Goal: Information Seeking & Learning: Learn about a topic

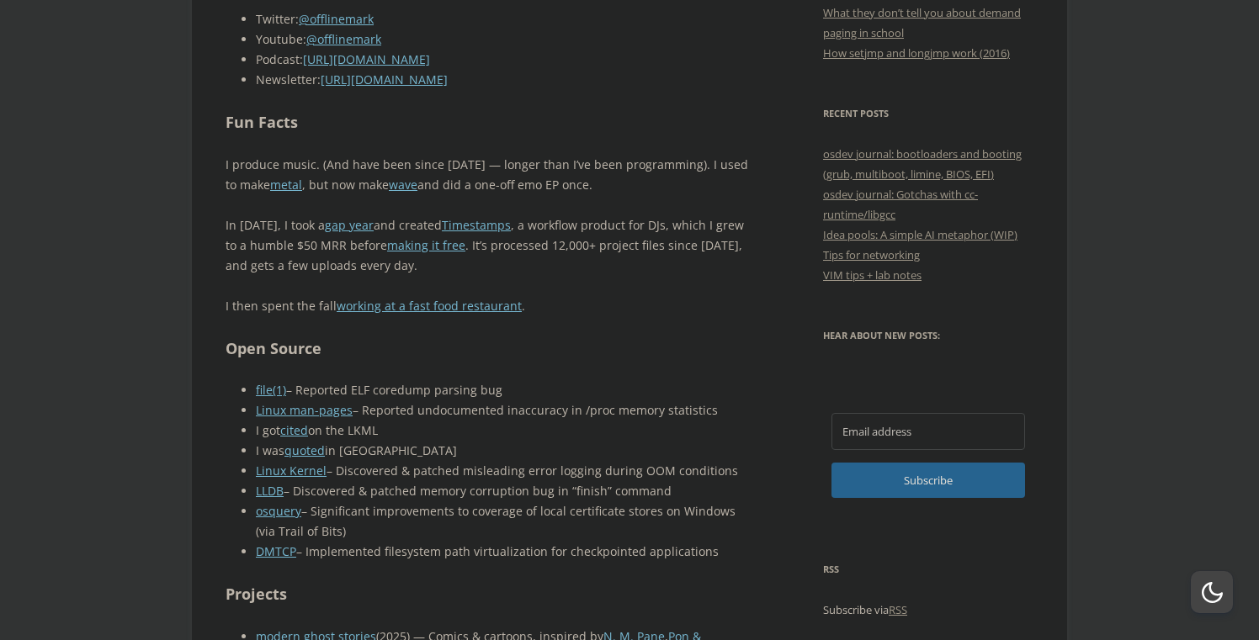
scroll to position [826, 0]
click at [615, 306] on p "I then spent the fall working at a fast food restaurant ." at bounding box center [488, 305] width 526 height 20
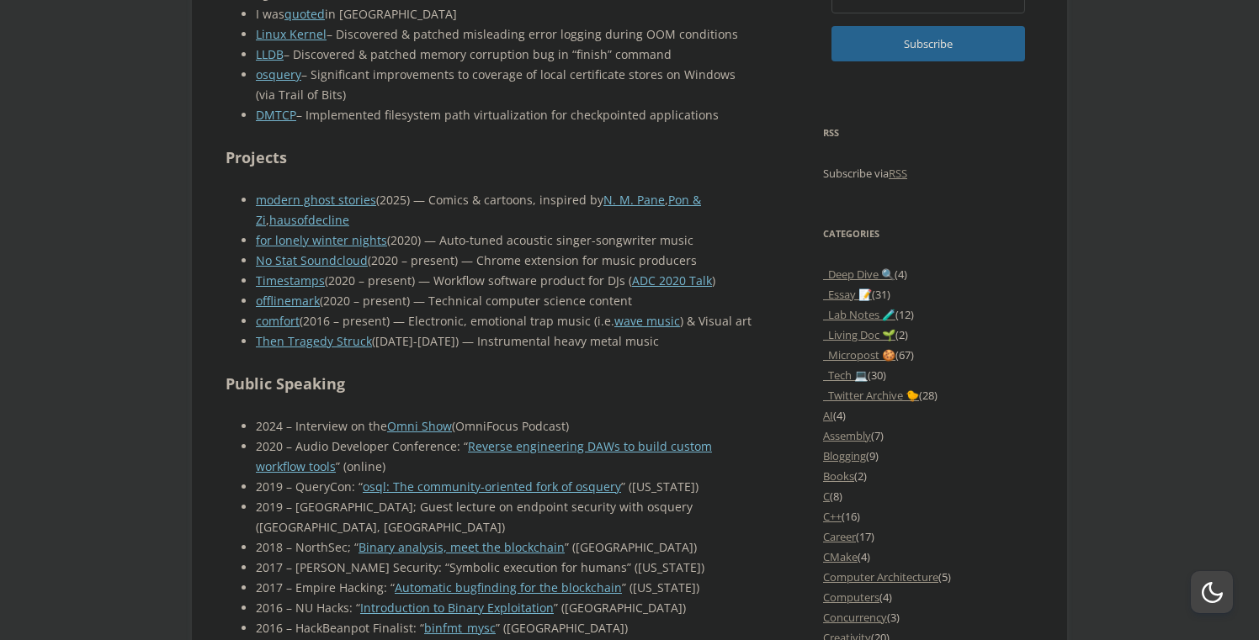
scroll to position [1265, 0]
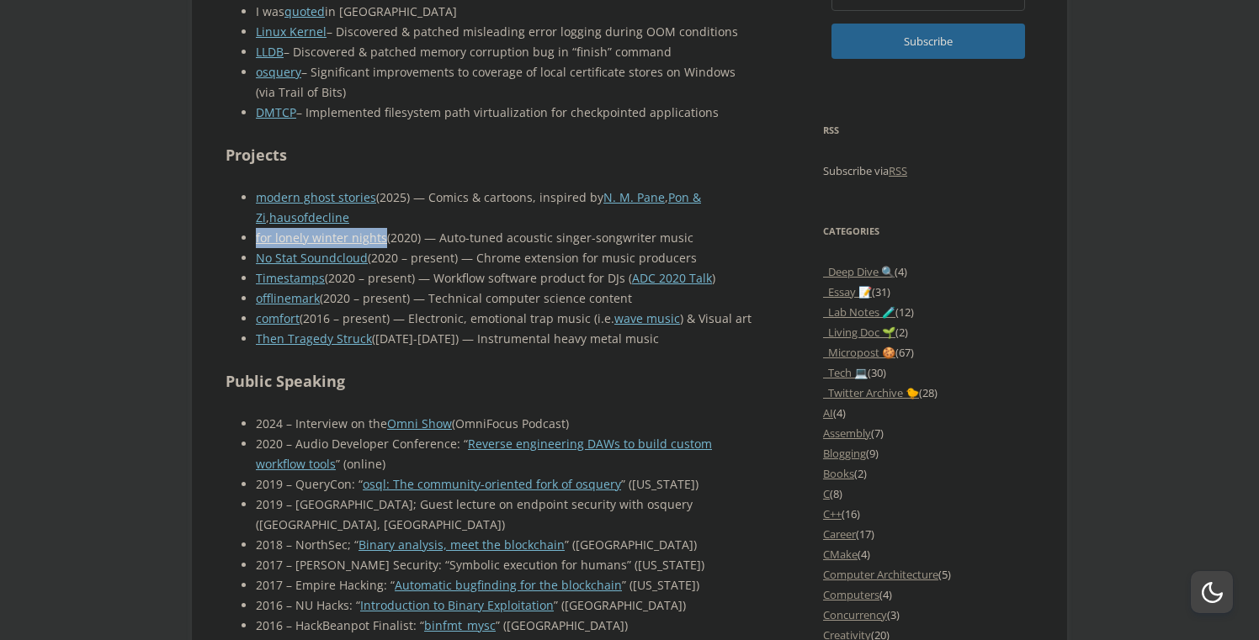
click at [86, 280] on body "offlinemark Life, art, and systems programming Menu Skip to content Home About …" at bounding box center [629, 569] width 1259 height 3587
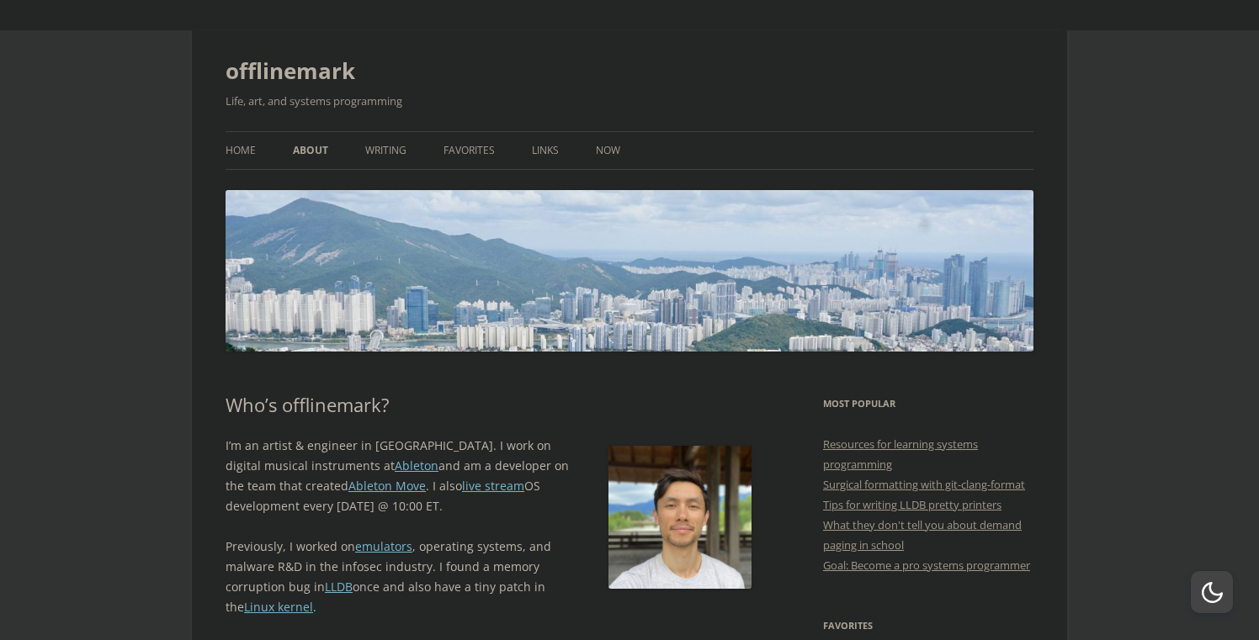
scroll to position [0, 0]
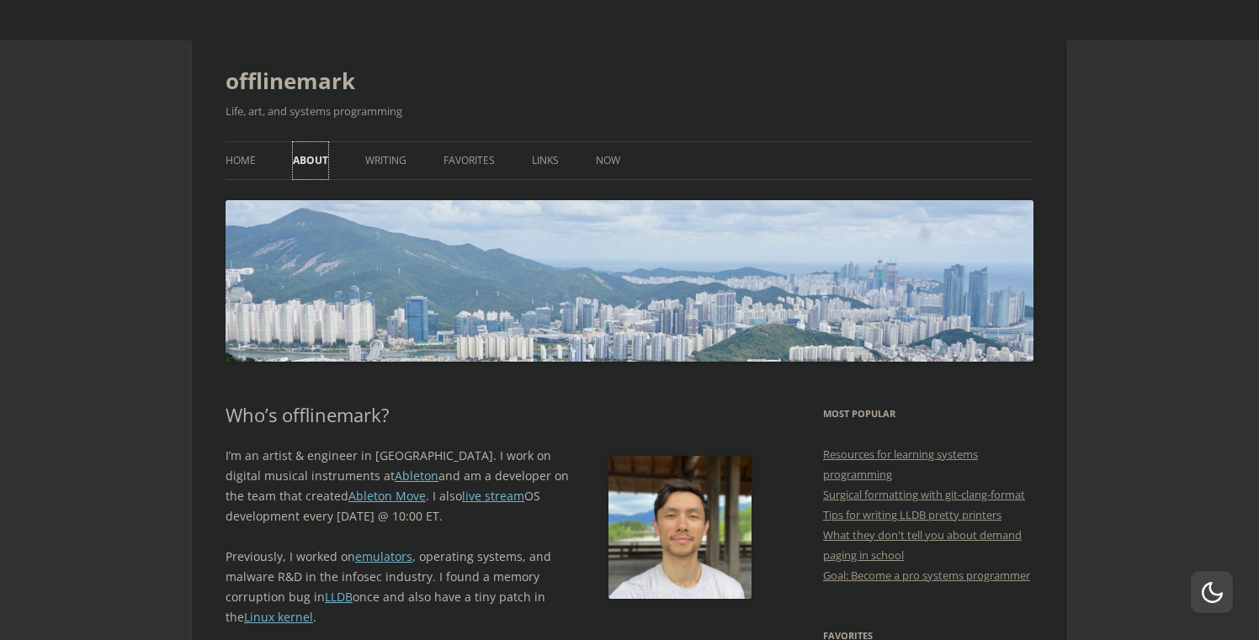
click at [314, 164] on link "About" at bounding box center [310, 160] width 35 height 37
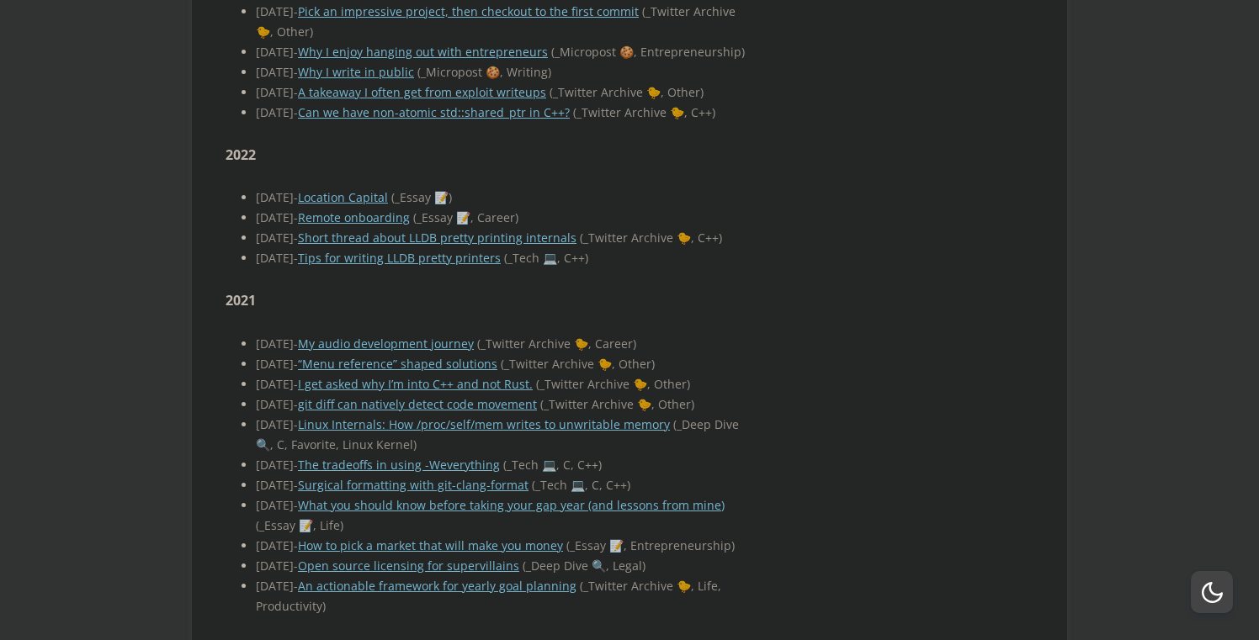
scroll to position [4160, 0]
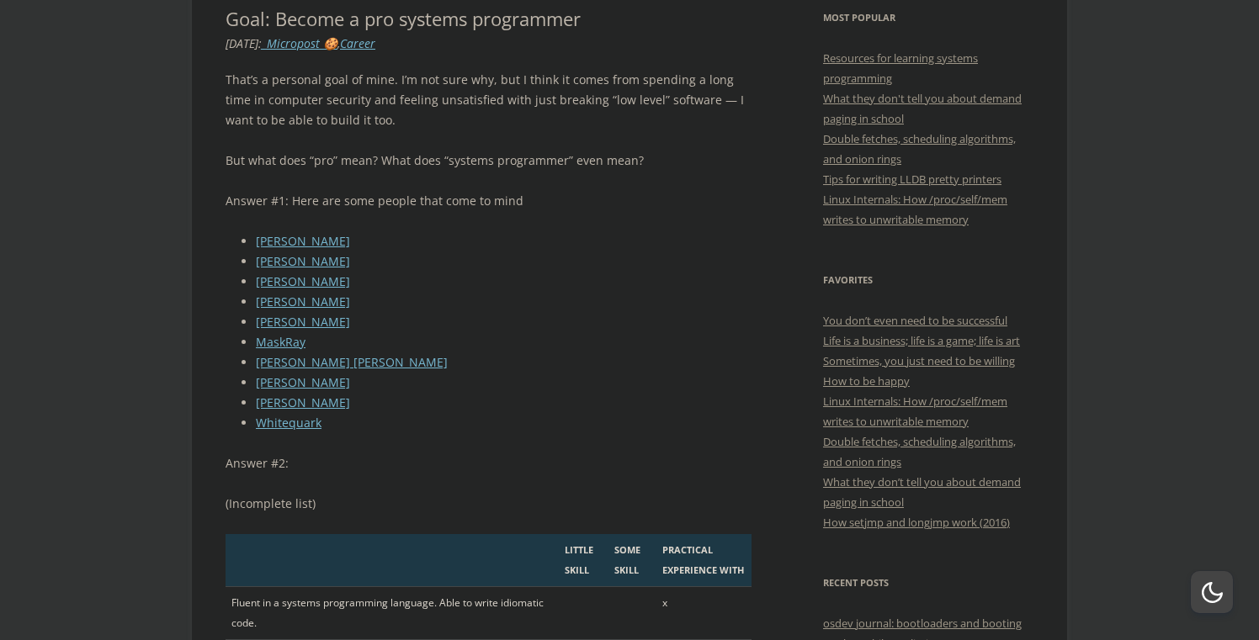
scroll to position [386, 0]
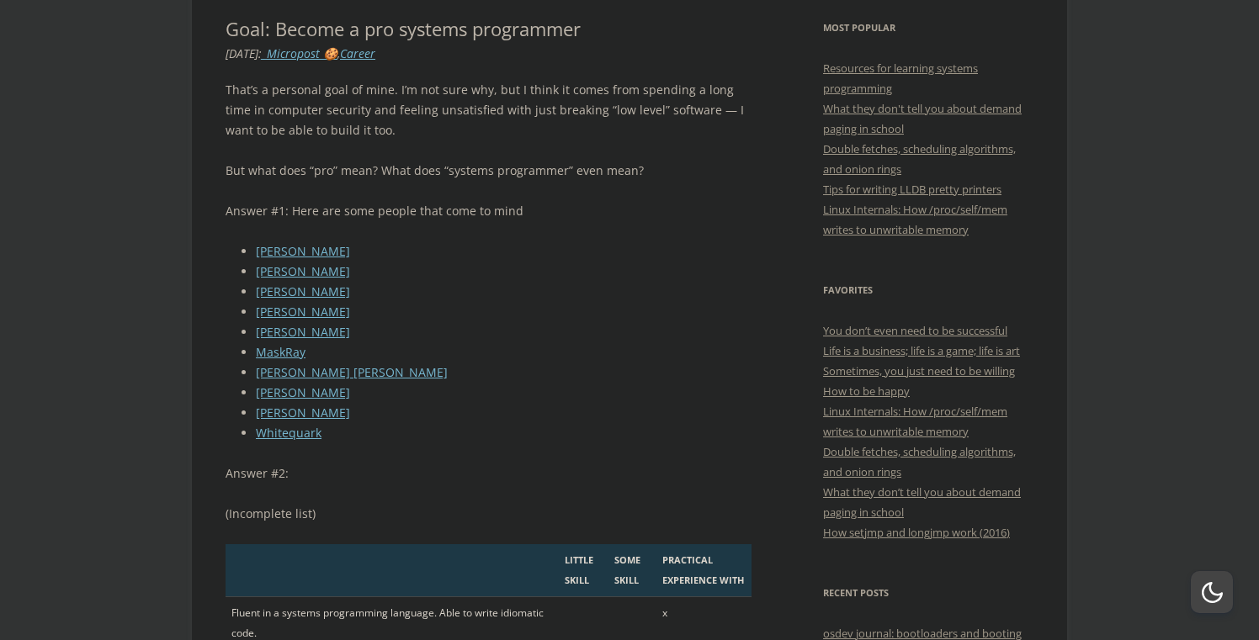
drag, startPoint x: 341, startPoint y: 269, endPoint x: 254, endPoint y: 273, distance: 86.7
click at [254, 273] on ul "Andreas Kling Alex Ionescu Brandon Falk Jason Donenfeld Jeff Preshing MaskRay M…" at bounding box center [488, 342] width 526 height 202
copy link "Alex Ionescu"
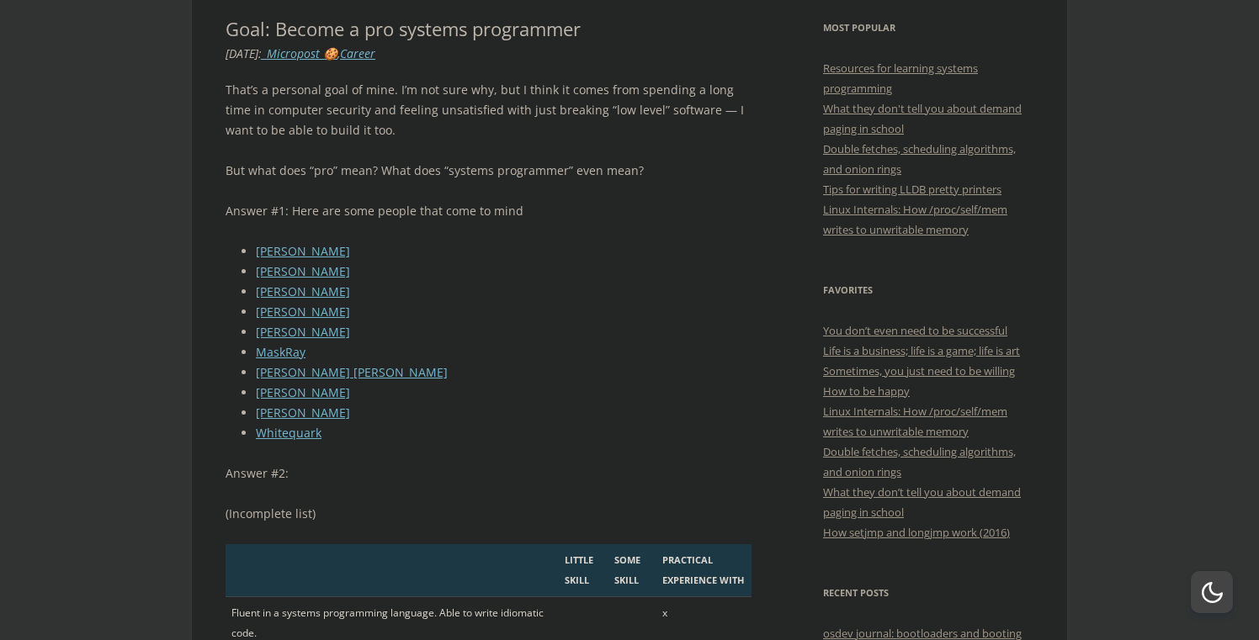
click at [456, 285] on li "Brandon Falk" at bounding box center [504, 292] width 496 height 20
drag, startPoint x: 339, startPoint y: 290, endPoint x: 255, endPoint y: 289, distance: 84.1
click at [256, 289] on li "Brandon Falk" at bounding box center [504, 292] width 496 height 20
copy link "Brandon Falk"
drag, startPoint x: 361, startPoint y: 316, endPoint x: 258, endPoint y: 314, distance: 102.7
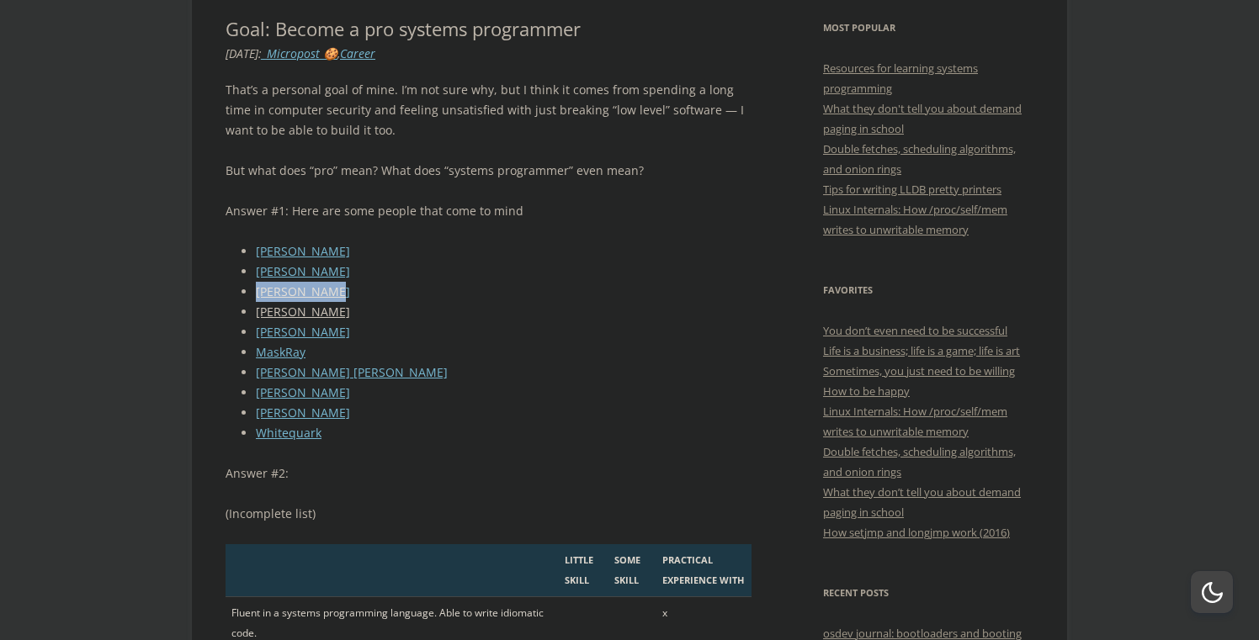
click at [258, 314] on li "Jason Donenfeld" at bounding box center [504, 312] width 496 height 20
copy link "ason Donenfeld"
drag, startPoint x: 340, startPoint y: 338, endPoint x: 254, endPoint y: 341, distance: 85.9
click at [254, 341] on ul "Andreas Kling Alex Ionescu Brandon Falk Jason Donenfeld Jeff Preshing MaskRay M…" at bounding box center [488, 342] width 526 height 202
copy link "Jeff Preshing"
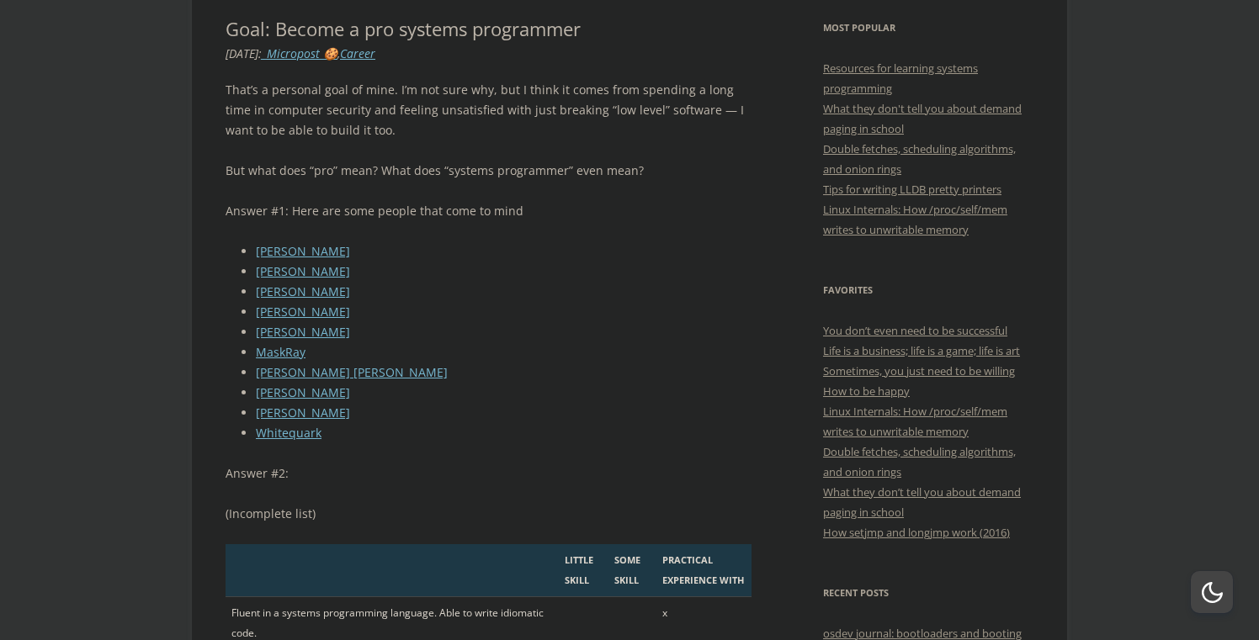
click at [548, 274] on li "Alex Ionescu" at bounding box center [504, 272] width 496 height 20
drag, startPoint x: 333, startPoint y: 347, endPoint x: 252, endPoint y: 354, distance: 81.0
click at [252, 354] on ul "Andreas Kling Alex Ionescu Brandon Falk Jason Donenfeld Jeff Preshing MaskRay M…" at bounding box center [488, 342] width 526 height 202
copy link "MaskRay"
click at [402, 394] on li "Paul McKenney" at bounding box center [504, 393] width 496 height 20
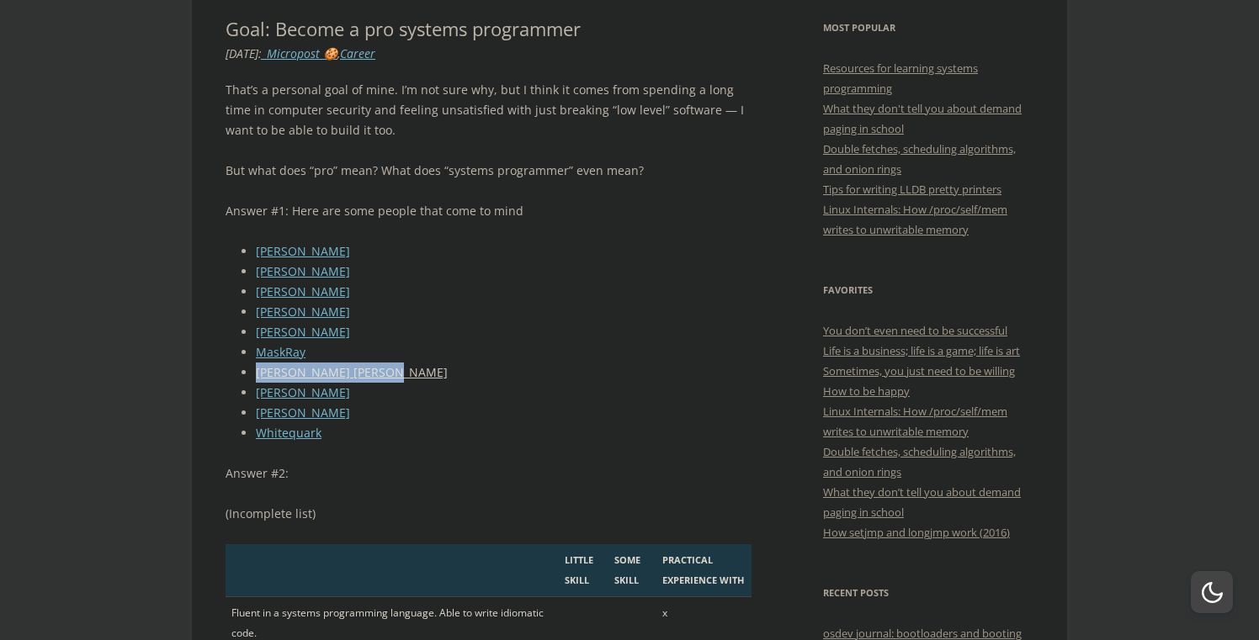
drag, startPoint x: 380, startPoint y: 378, endPoint x: 255, endPoint y: 376, distance: 125.4
click at [256, 375] on li "Micah Elizabeth Scott" at bounding box center [504, 373] width 496 height 20
copy link "Micah Elizabeth Scott"
drag, startPoint x: 353, startPoint y: 394, endPoint x: 255, endPoint y: 398, distance: 98.5
click at [255, 398] on ul "Andreas Kling Alex Ionescu Brandon Falk Jason Donenfeld Jeff Preshing MaskRay M…" at bounding box center [488, 342] width 526 height 202
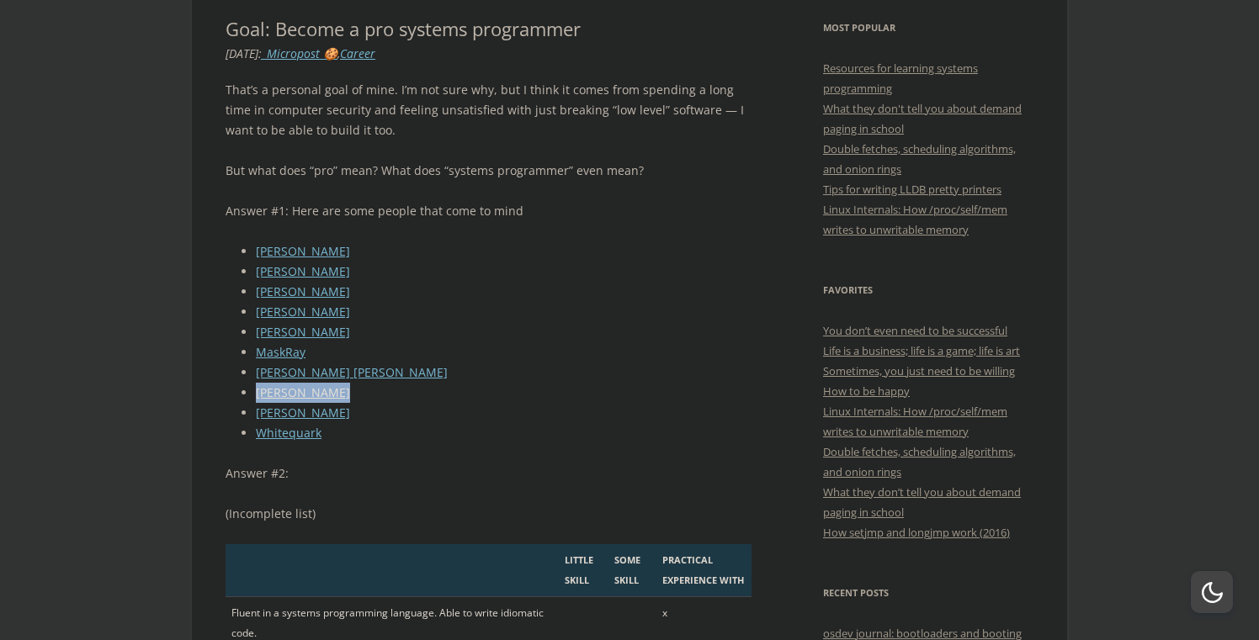
copy link "Paul McKenney"
drag, startPoint x: 388, startPoint y: 411, endPoint x: 253, endPoint y: 416, distance: 134.7
click at [253, 416] on ul "Andreas Kling Alex Ionescu Brandon Falk Jason Donenfeld Jeff Preshing MaskRay M…" at bounding box center [488, 342] width 526 height 202
copy link "Travis Geiselbrecht"
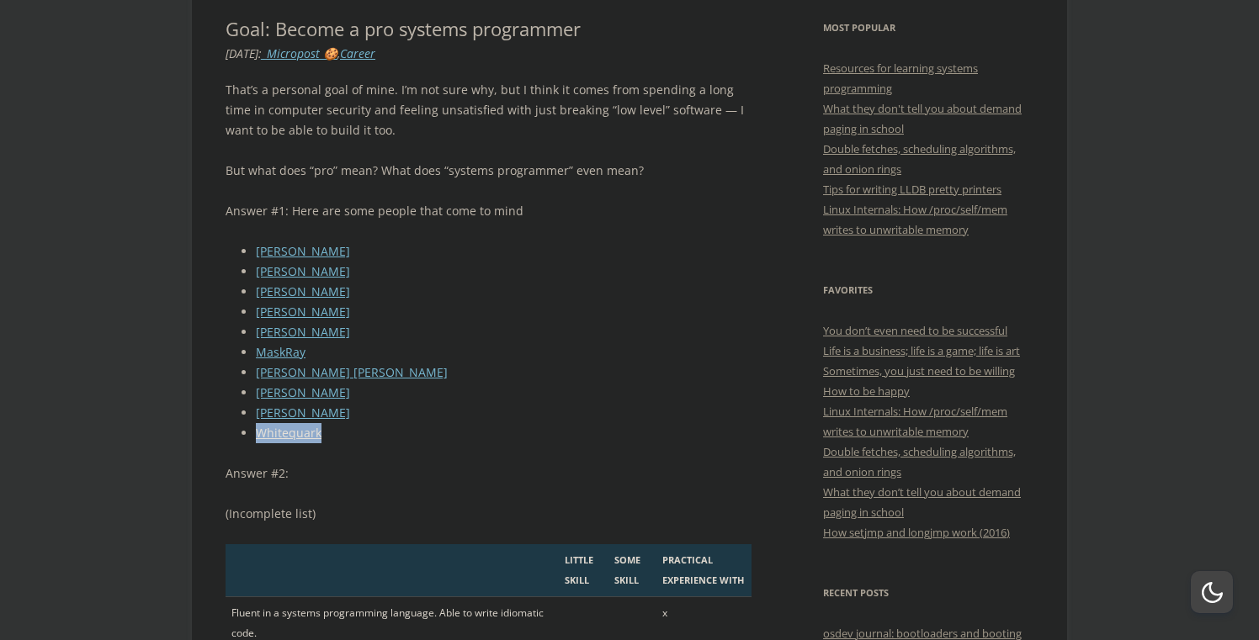
drag, startPoint x: 345, startPoint y: 432, endPoint x: 247, endPoint y: 434, distance: 97.6
click at [256, 434] on li "Whitequark" at bounding box center [504, 433] width 496 height 20
copy link "Whitequark"
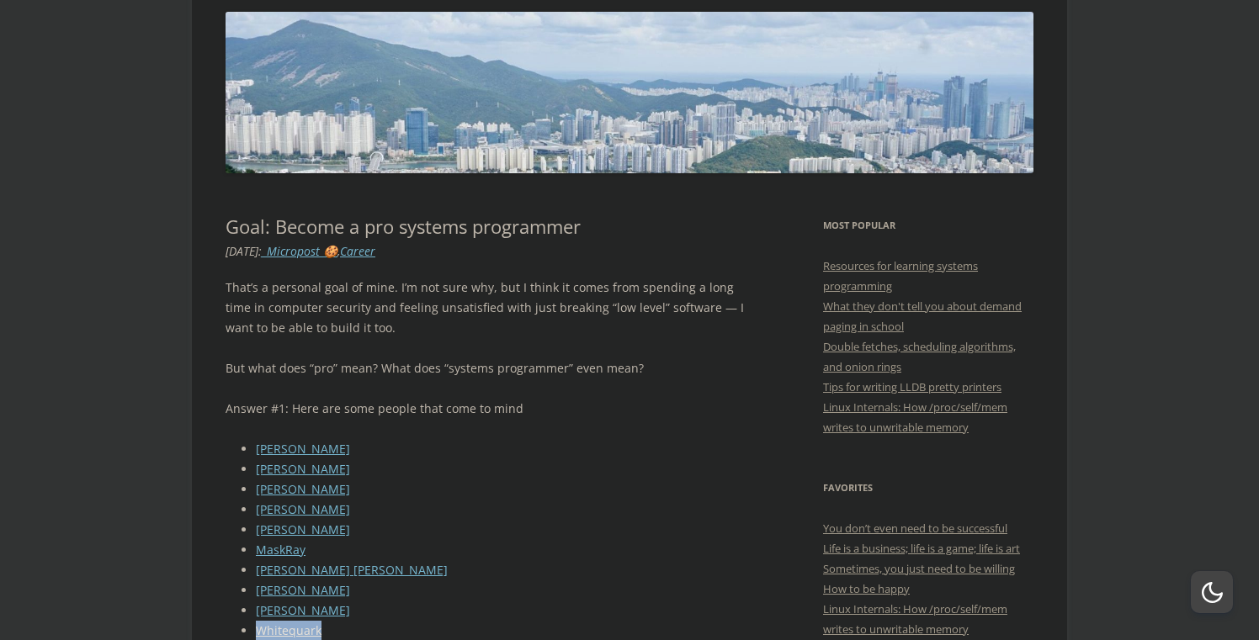
scroll to position [0, 0]
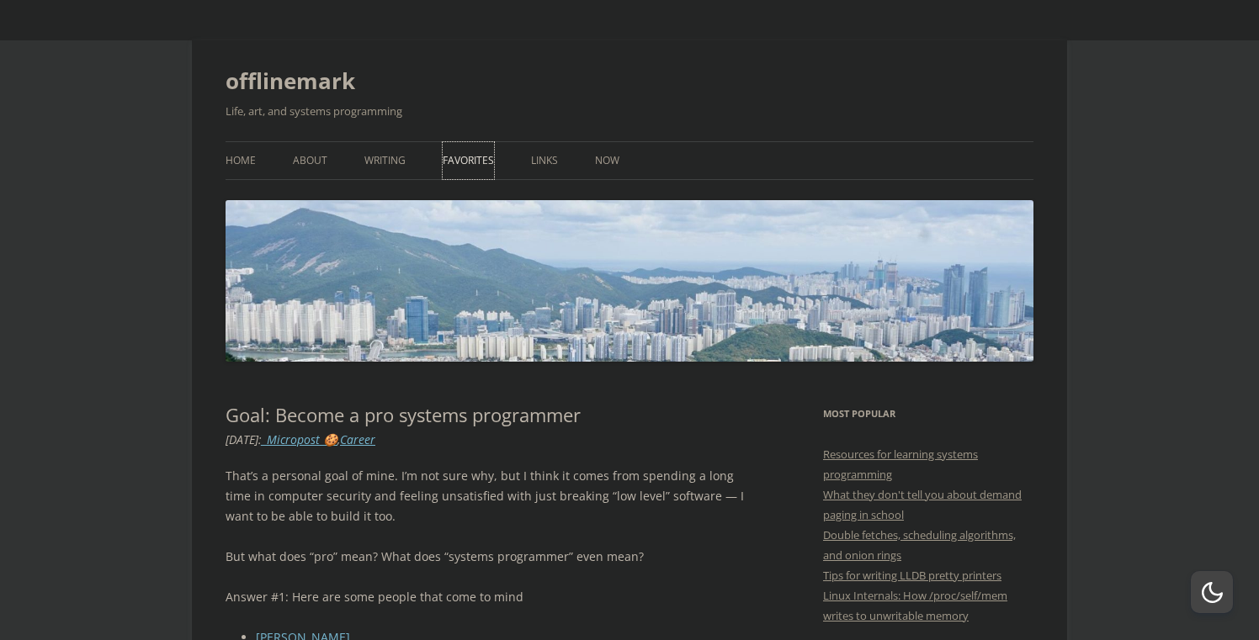
click at [469, 165] on link "Favorites" at bounding box center [468, 160] width 51 height 37
